Goal: Task Accomplishment & Management: Manage account settings

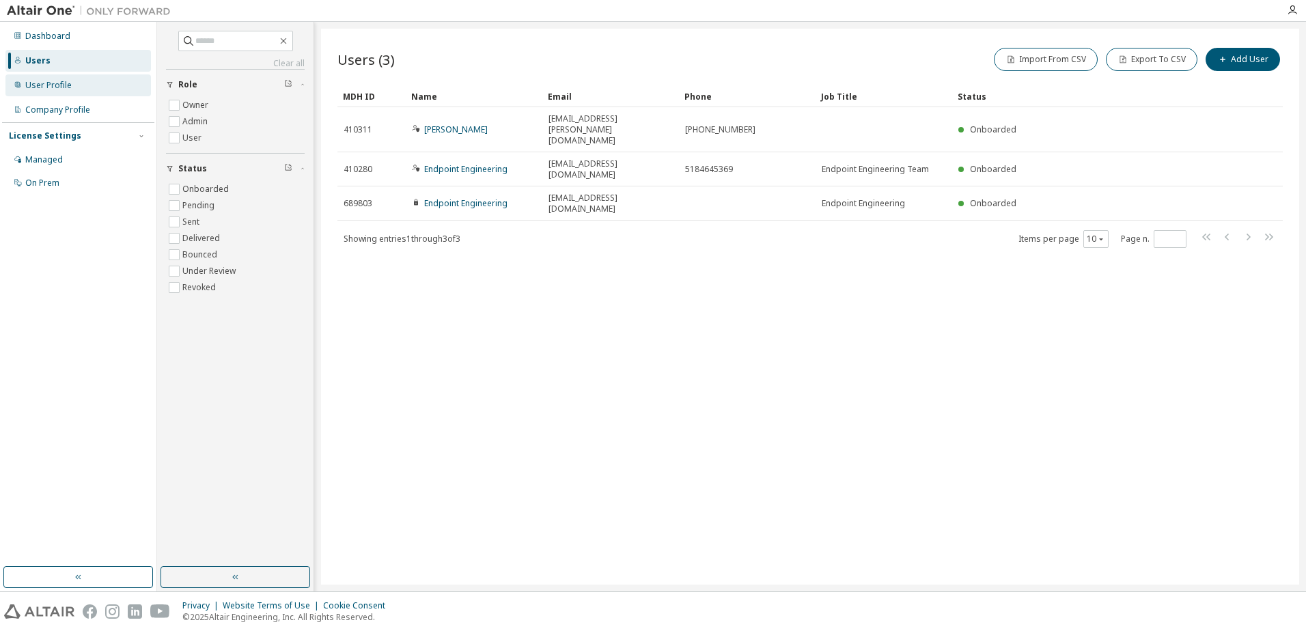
click at [68, 87] on div "User Profile" at bounding box center [48, 85] width 46 height 11
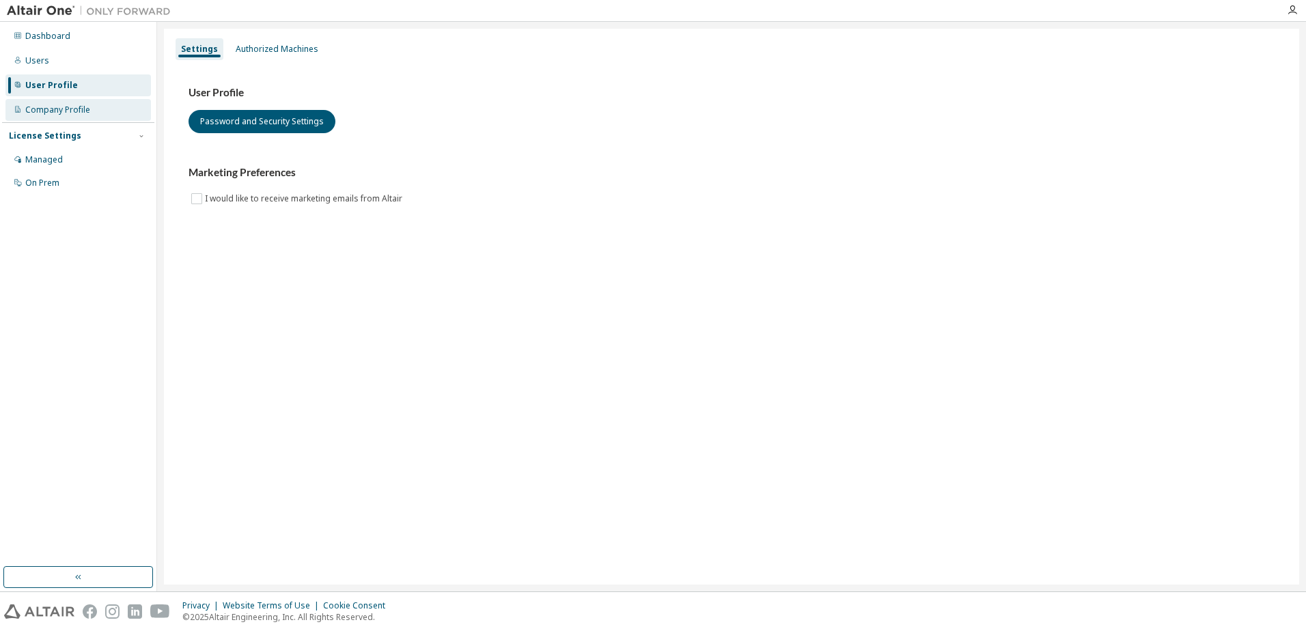
click at [79, 113] on div "Company Profile" at bounding box center [57, 110] width 65 height 11
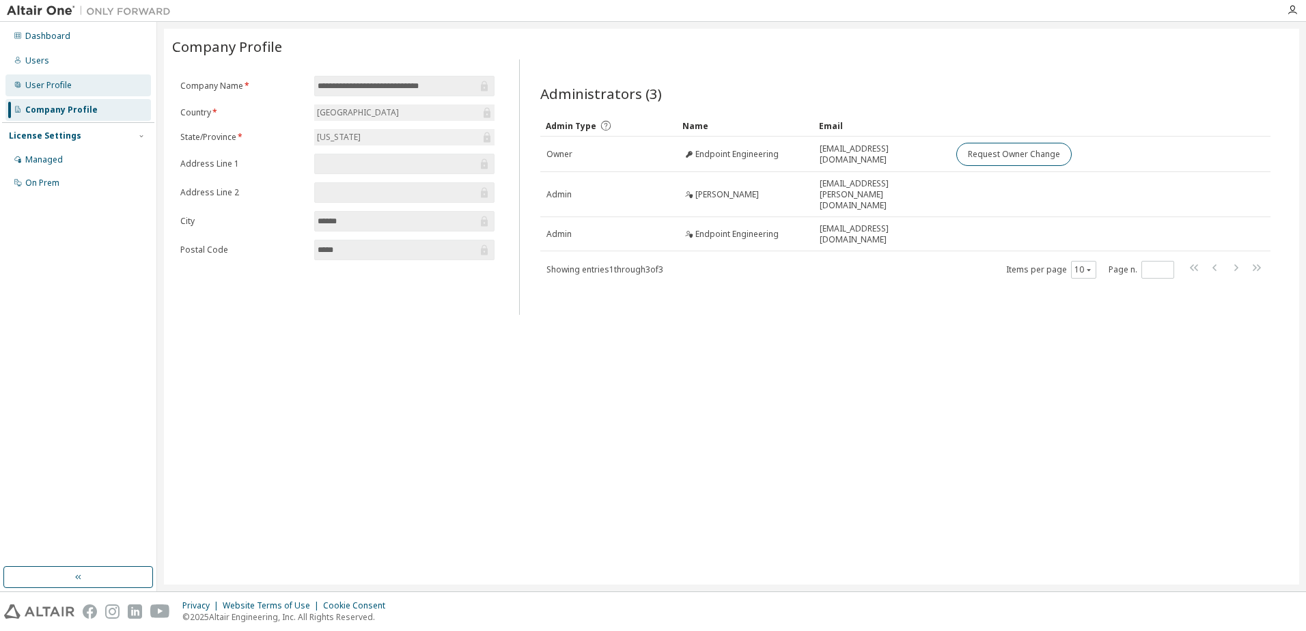
click at [52, 89] on div "User Profile" at bounding box center [48, 85] width 46 height 11
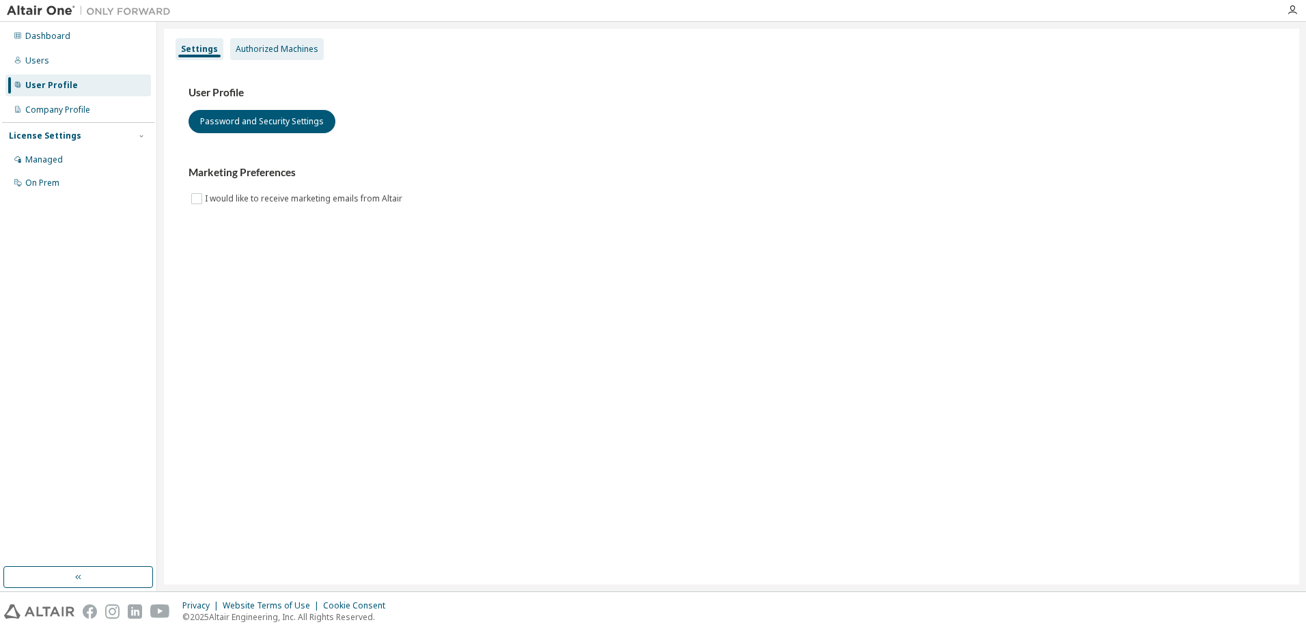
click at [279, 44] on div "Authorized Machines" at bounding box center [277, 49] width 83 height 11
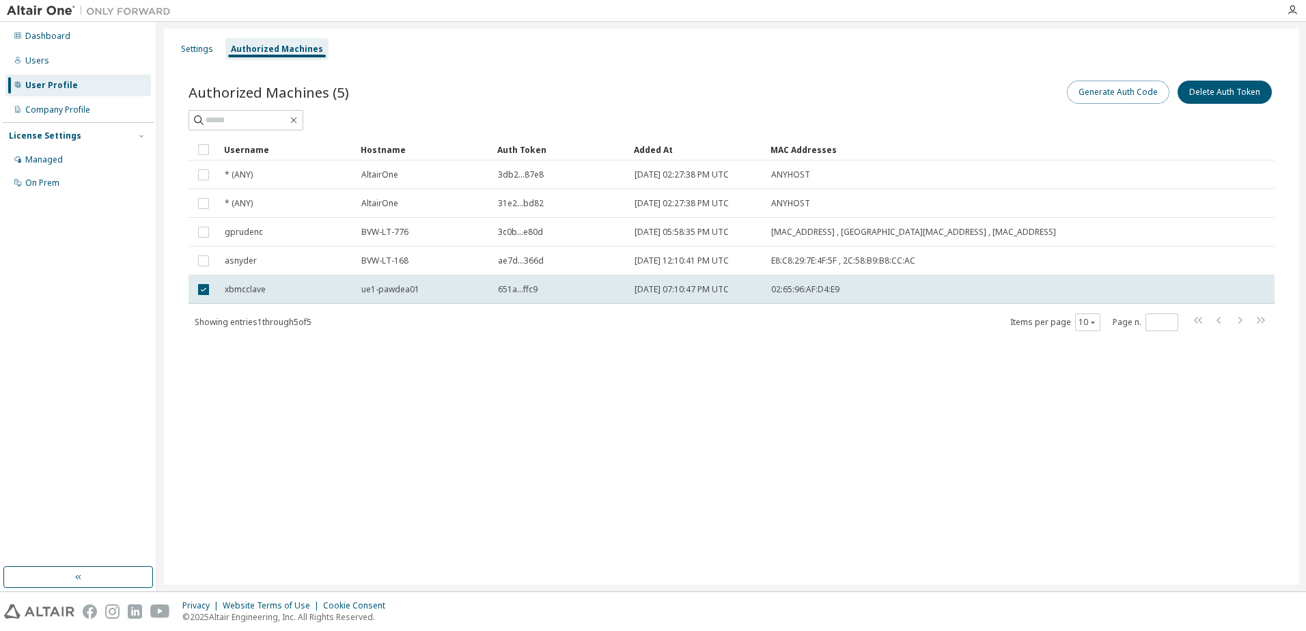
click at [1110, 89] on button "Generate Auth Code" at bounding box center [1118, 92] width 102 height 23
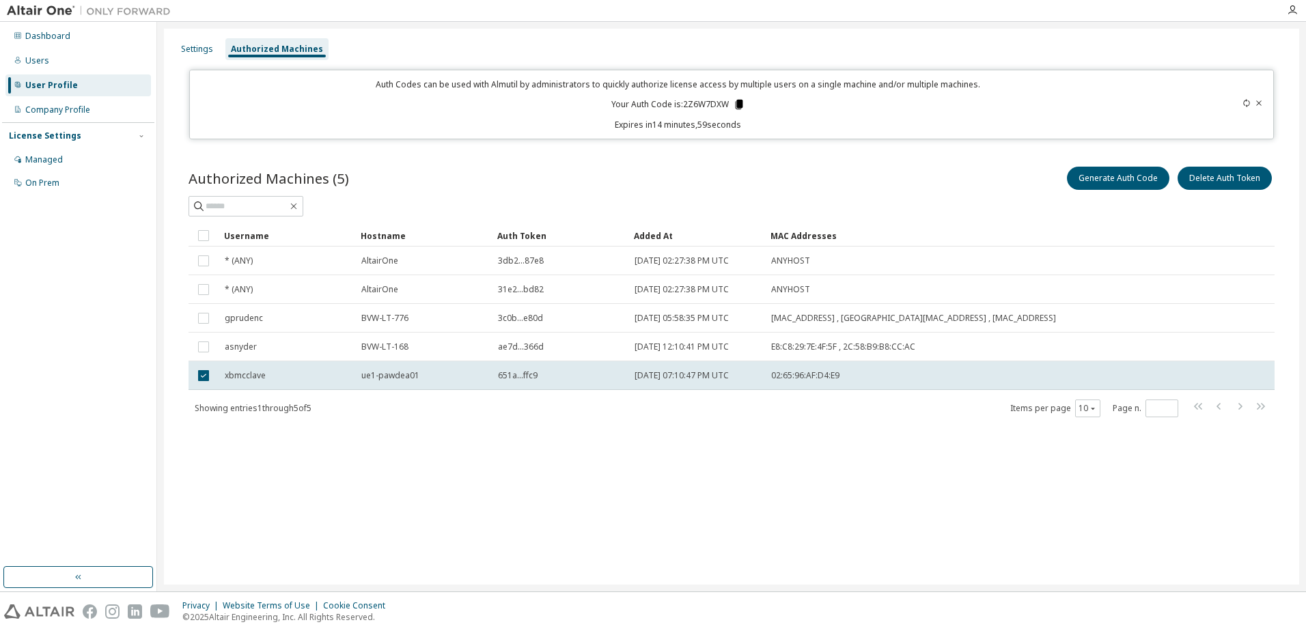
click at [739, 102] on icon at bounding box center [739, 105] width 8 height 10
click at [849, 147] on div "Settings Authorized Machines Auth Codes can be used with Almutil by administrat…" at bounding box center [731, 307] width 1135 height 556
drag, startPoint x: 1187, startPoint y: 529, endPoint x: 1189, endPoint y: 537, distance: 8.5
click at [1188, 534] on div "Settings Authorized Machines Auth Codes can be used with Almutil by administrat…" at bounding box center [731, 307] width 1135 height 556
